Goal: Transaction & Acquisition: Purchase product/service

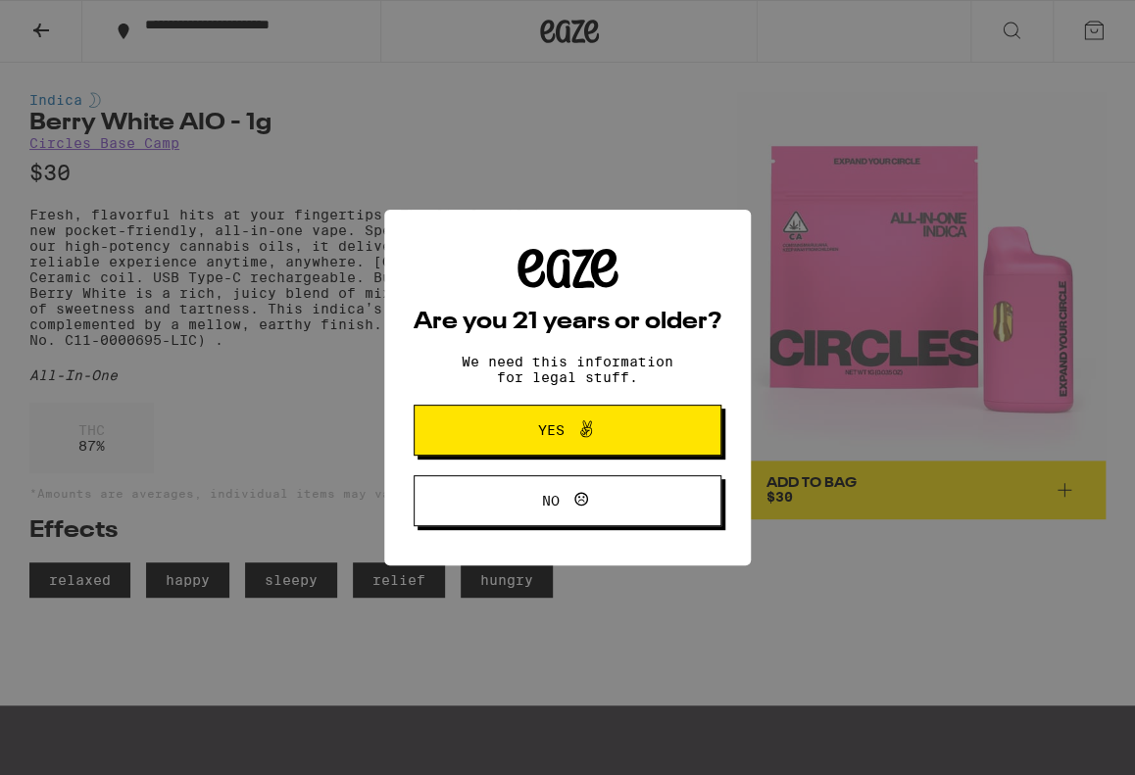
click at [577, 433] on icon at bounding box center [586, 430] width 24 height 24
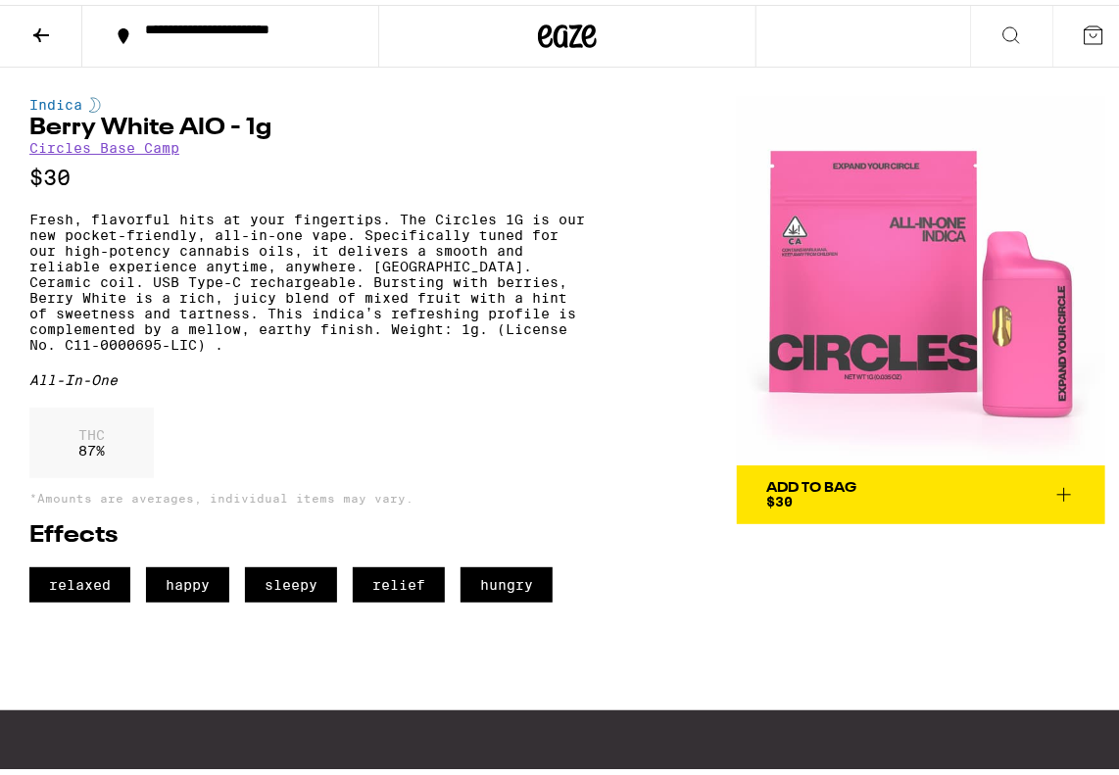
click at [48, 34] on icon at bounding box center [41, 31] width 24 height 24
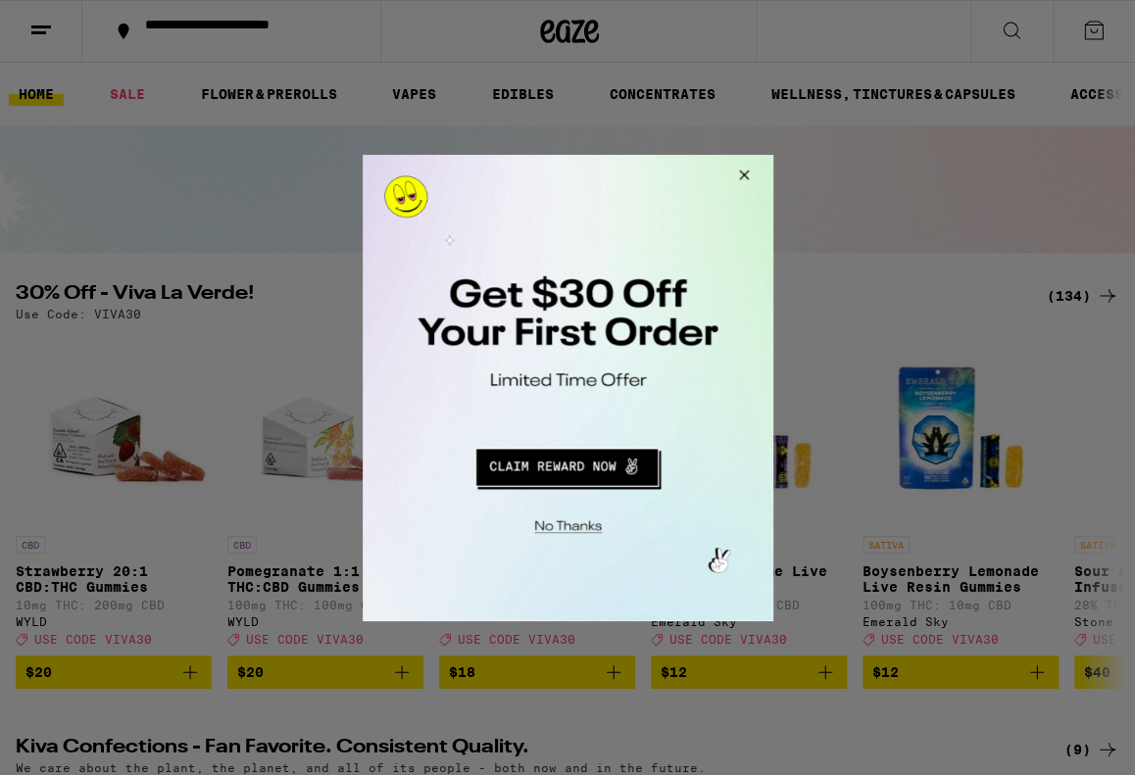
click at [744, 170] on button "Close Modal" at bounding box center [740, 177] width 53 height 47
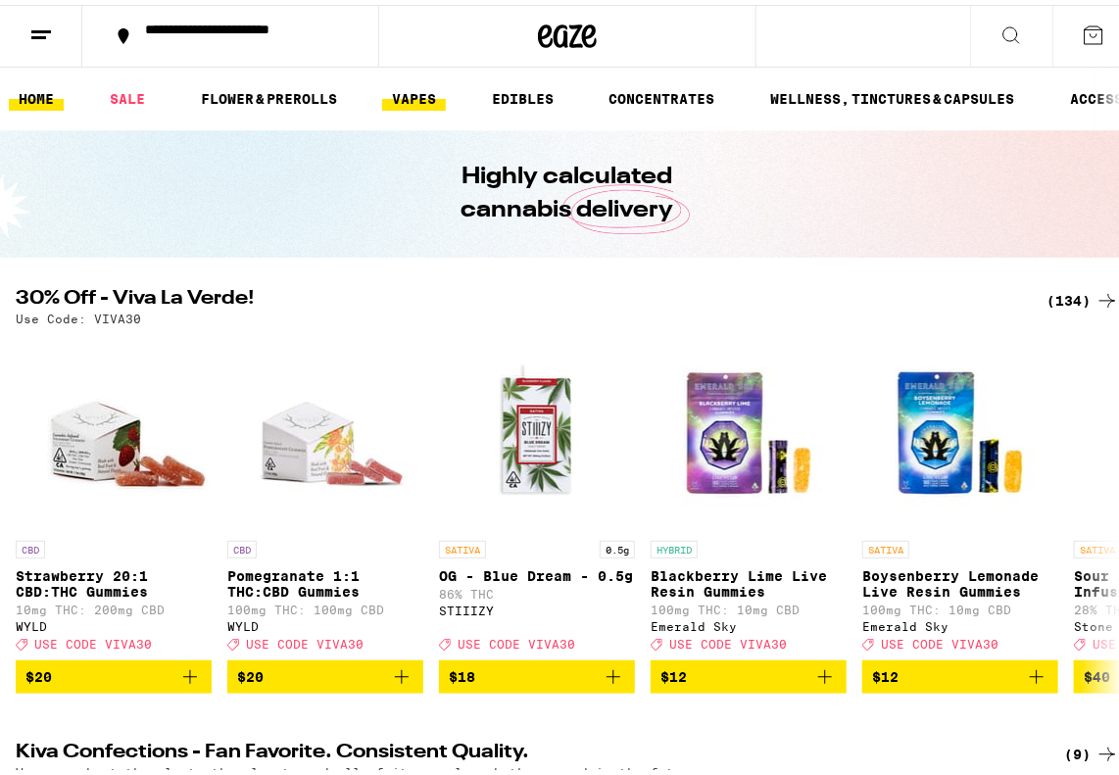
click at [431, 88] on link "VAPES" at bounding box center [414, 94] width 64 height 24
